Goal: Find specific page/section

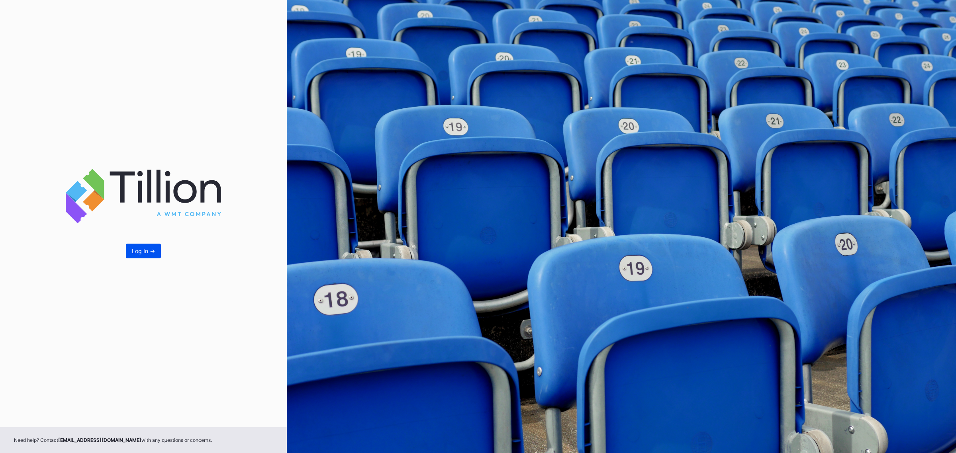
click at [143, 208] on button "Log In ->" at bounding box center [143, 251] width 35 height 15
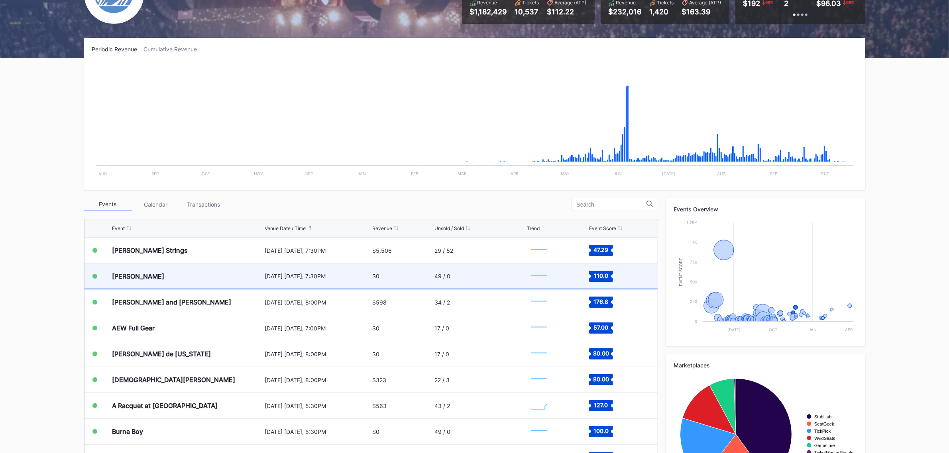
scroll to position [1623, 0]
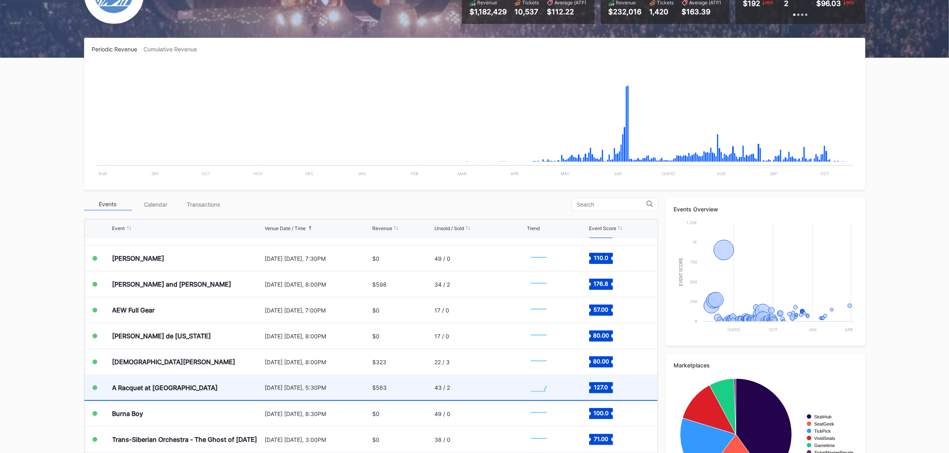
click at [299, 208] on div "[DATE] [DATE], 5:30PM" at bounding box center [318, 387] width 106 height 7
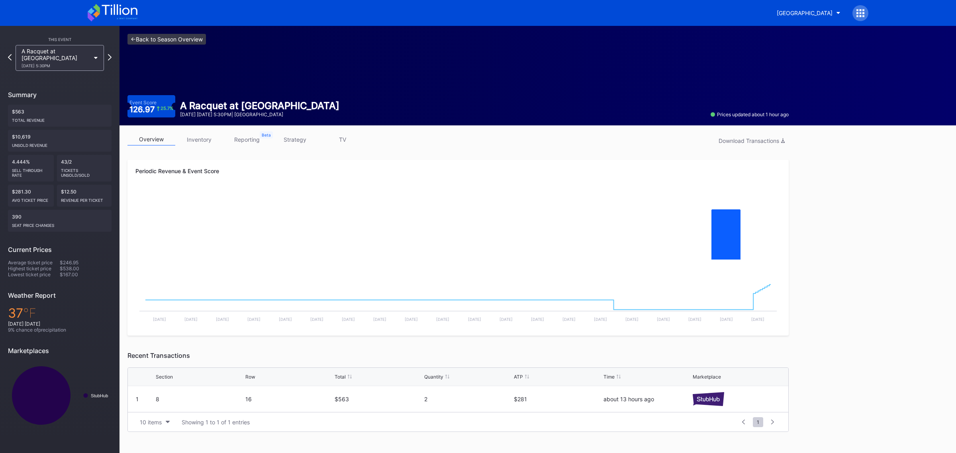
click at [178, 40] on link "<- Back to Season Overview" at bounding box center [166, 39] width 78 height 11
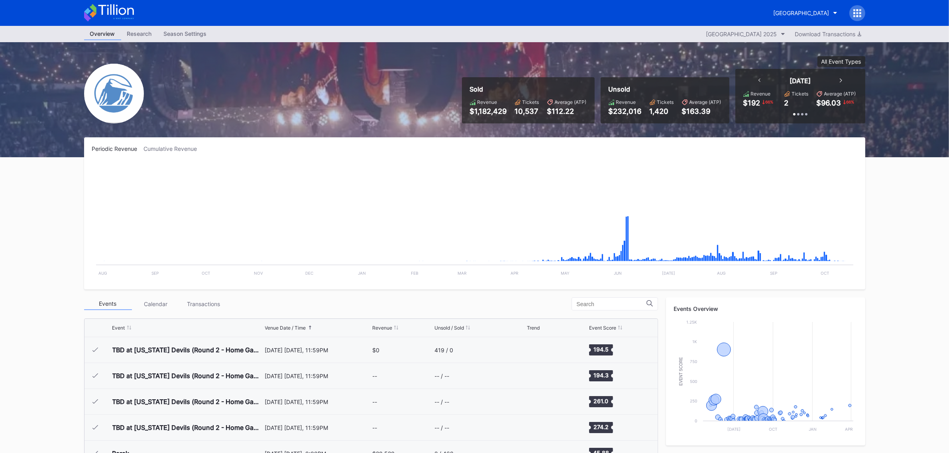
scroll to position [1424, 0]
